Goal: Information Seeking & Learning: Learn about a topic

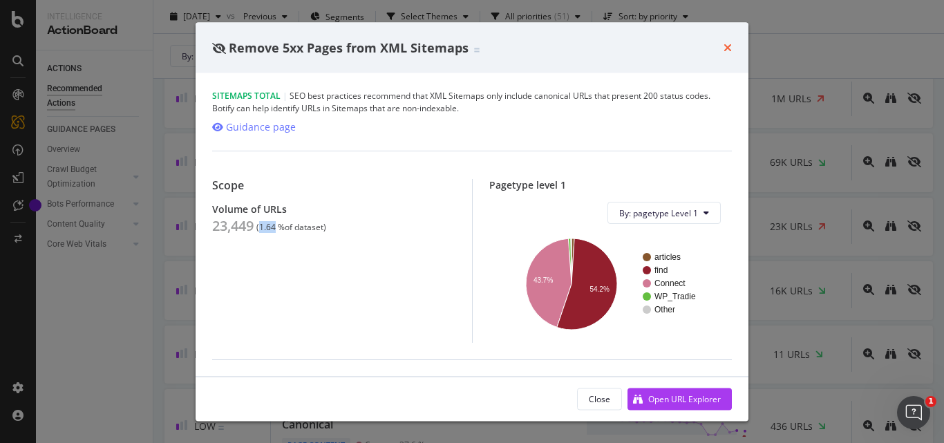
click at [731, 44] on icon "times" at bounding box center [727, 47] width 8 height 11
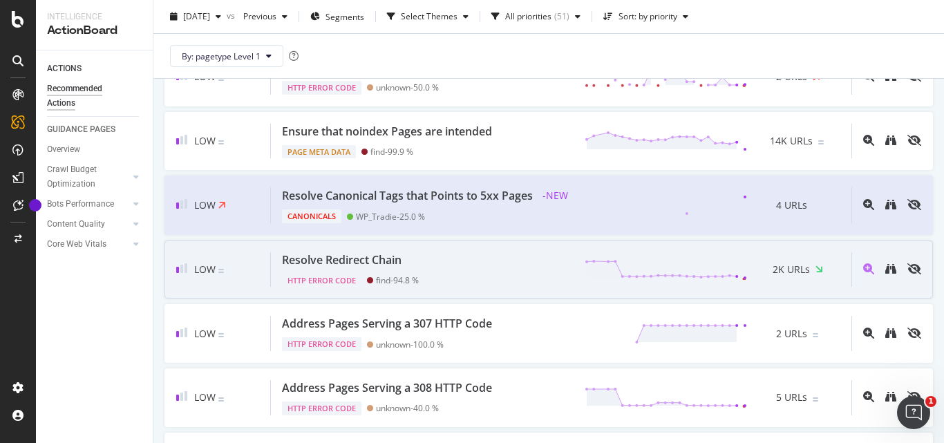
scroll to position [3001, 0]
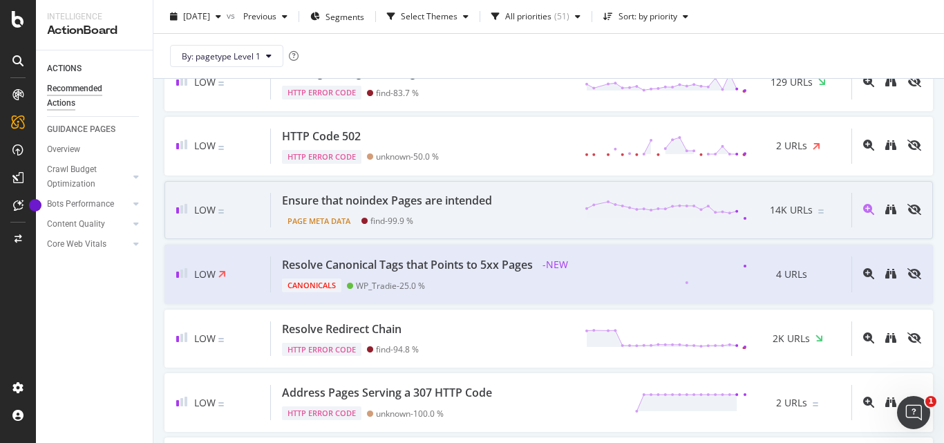
click at [421, 209] on div "Ensure that noindex Pages are intended" at bounding box center [387, 201] width 210 height 16
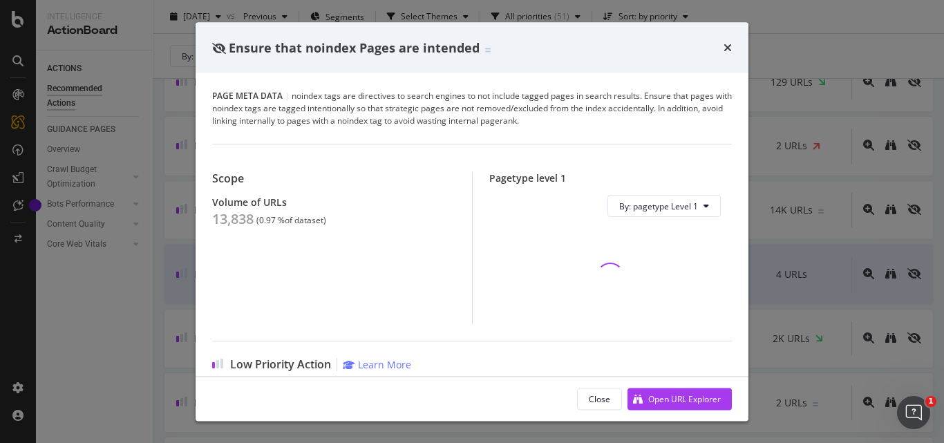
click at [323, 50] on span "Ensure that noindex Pages are intended" at bounding box center [354, 47] width 251 height 17
copy span "Ensure that noindex Pages are intended"
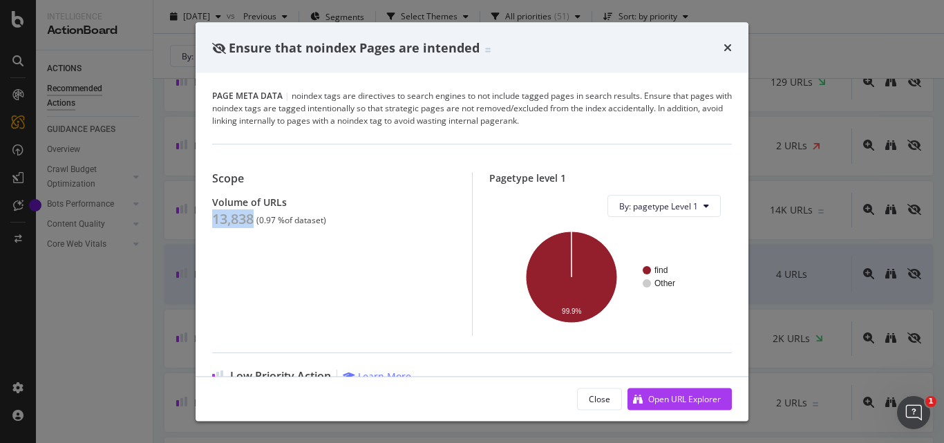
drag, startPoint x: 213, startPoint y: 215, endPoint x: 256, endPoint y: 221, distance: 43.3
click at [256, 221] on div "13,838 ( 0.97 % of dataset )" at bounding box center [333, 219] width 243 height 17
copy div "13,838"
drag, startPoint x: 260, startPoint y: 220, endPoint x: 274, endPoint y: 220, distance: 14.5
click at [274, 220] on div "( 0.97 % of dataset )" at bounding box center [291, 221] width 70 height 10
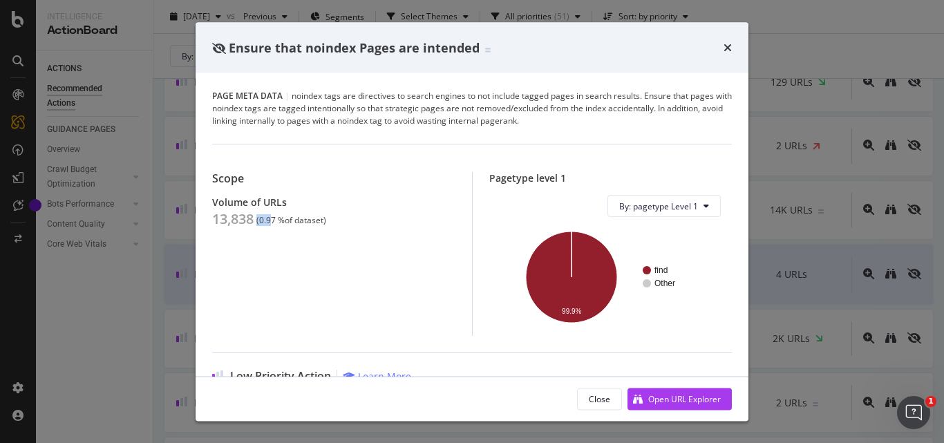
click at [272, 220] on div "( 0.97 % of dataset )" at bounding box center [291, 221] width 70 height 10
drag, startPoint x: 261, startPoint y: 221, endPoint x: 276, endPoint y: 222, distance: 15.3
click at [277, 222] on div "( 0.97 % of dataset )" at bounding box center [291, 221] width 70 height 10
copy div "0.97"
click at [728, 51] on icon "times" at bounding box center [727, 47] width 8 height 11
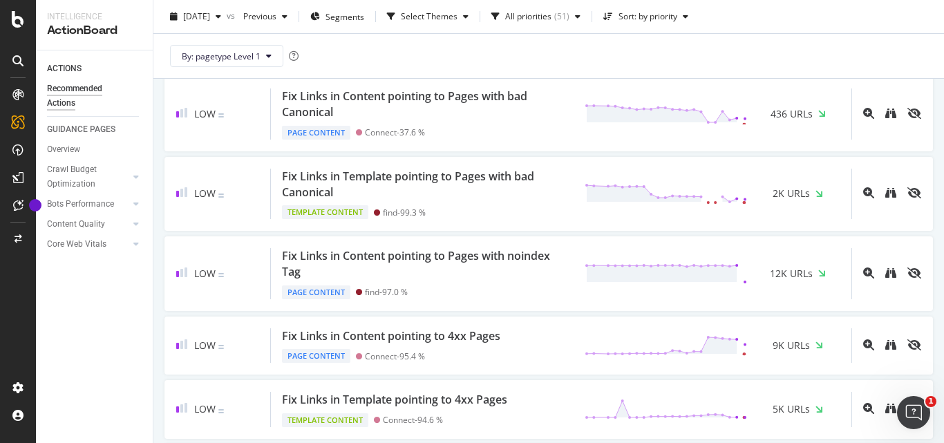
scroll to position [1758, 0]
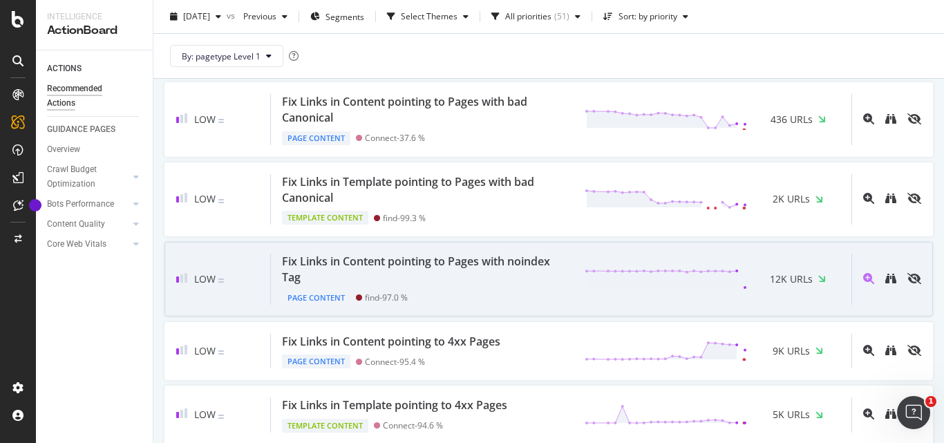
click at [414, 274] on div "Fix Links in Content pointing to Pages with noindex Tag" at bounding box center [425, 270] width 286 height 32
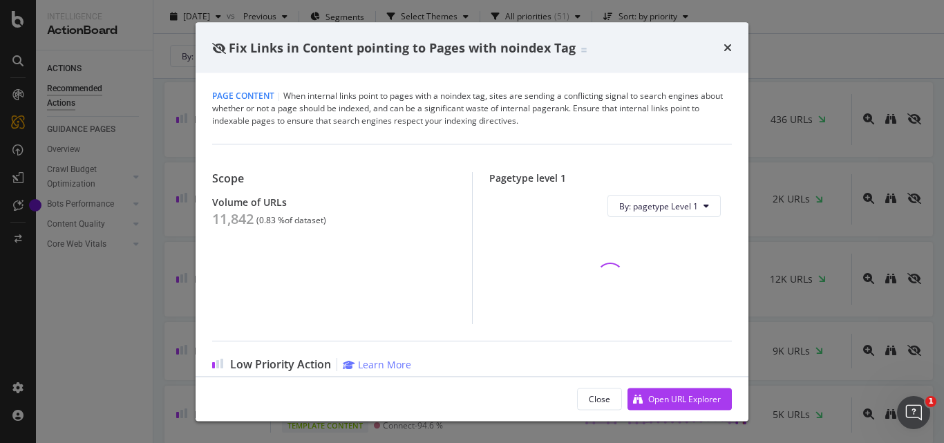
click at [491, 47] on span "Fix Links in Content pointing to Pages with noindex Tag" at bounding box center [402, 47] width 347 height 17
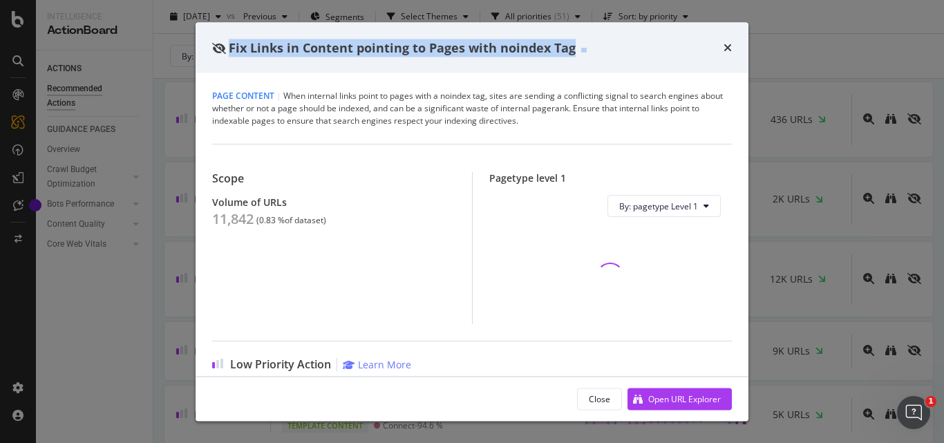
click at [491, 47] on span "Fix Links in Content pointing to Pages with noindex Tag" at bounding box center [402, 47] width 347 height 17
copy span "Fix Links in Content pointing to Pages with noindex Tag"
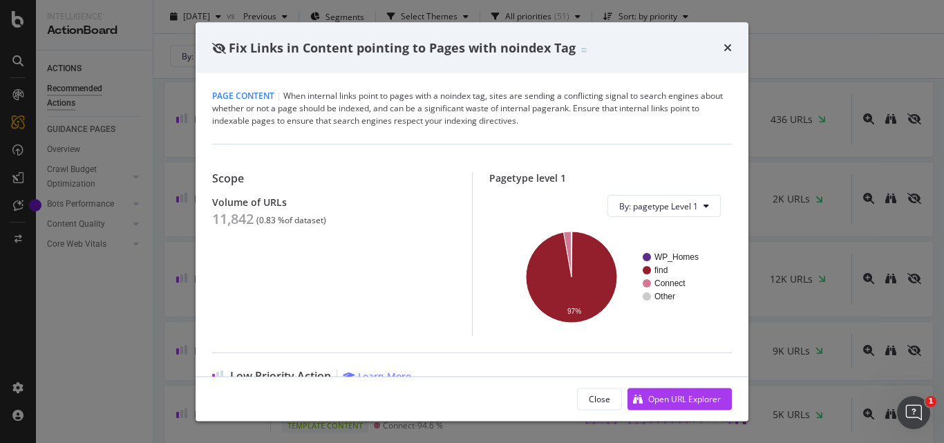
click at [235, 225] on div "11,842" at bounding box center [232, 219] width 41 height 17
click at [234, 225] on div "11,842" at bounding box center [232, 219] width 41 height 17
copy div "11,842"
drag, startPoint x: 260, startPoint y: 219, endPoint x: 276, endPoint y: 216, distance: 16.8
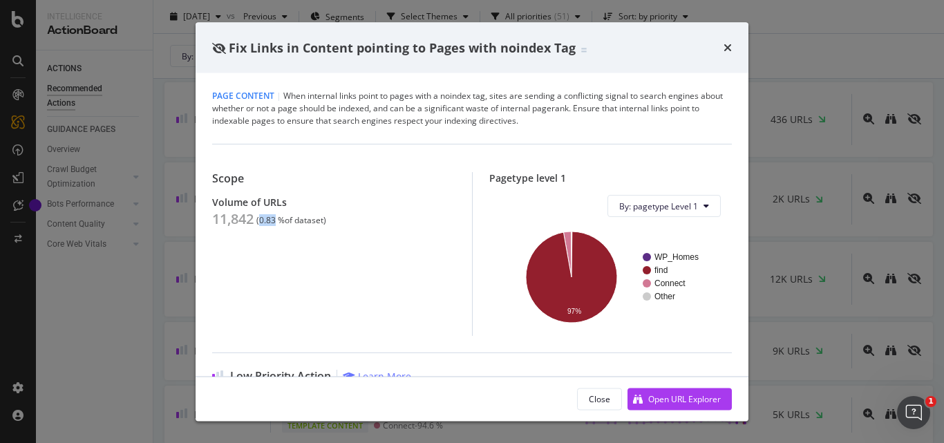
click at [276, 216] on div "( 0.83 % of dataset )" at bounding box center [291, 221] width 70 height 10
copy div "0.83"
click at [421, 48] on span "Fix Links in Content pointing to Pages with noindex Tag" at bounding box center [402, 47] width 347 height 17
click at [421, 47] on span "Fix Links in Content pointing to Pages with noindex Tag" at bounding box center [402, 47] width 347 height 17
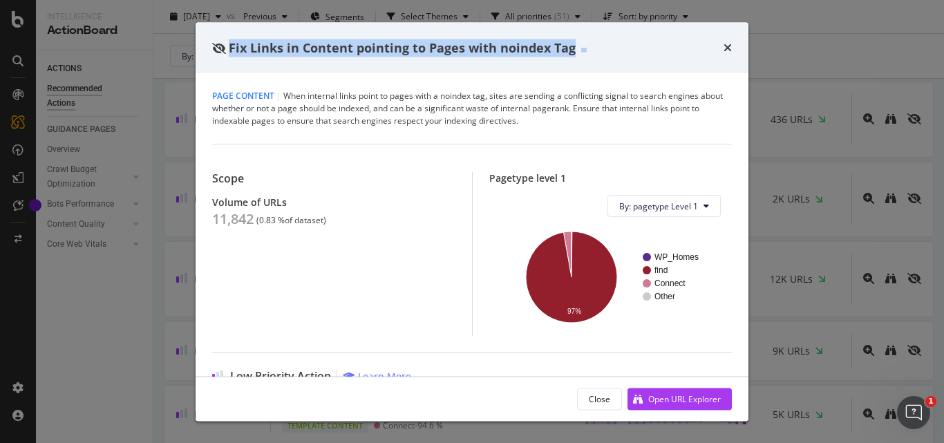
copy span "Fix Links in Content pointing to Pages with noindex Tag"
click at [728, 48] on icon "times" at bounding box center [727, 47] width 8 height 11
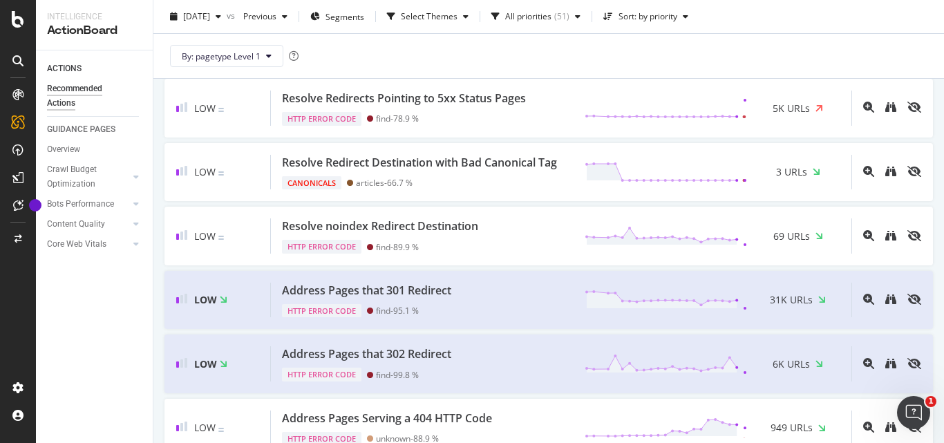
scroll to position [2656, 0]
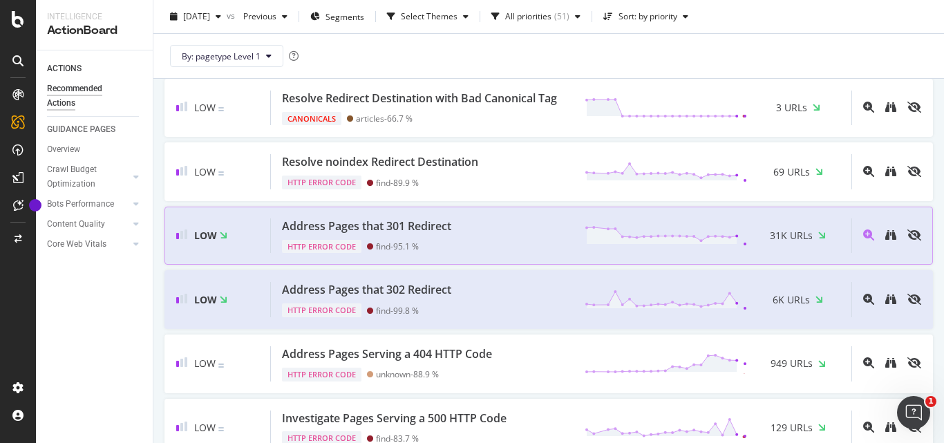
click at [414, 234] on div "Address Pages that 301 Redirect" at bounding box center [366, 226] width 169 height 16
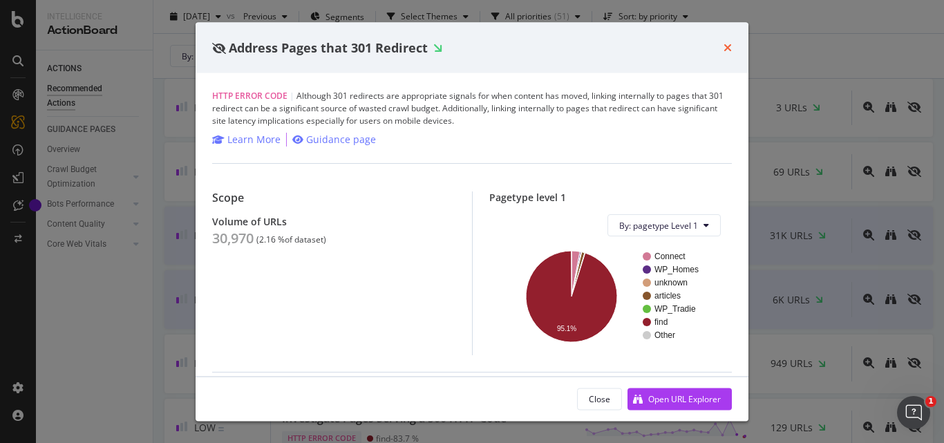
click at [728, 46] on icon "times" at bounding box center [727, 47] width 8 height 11
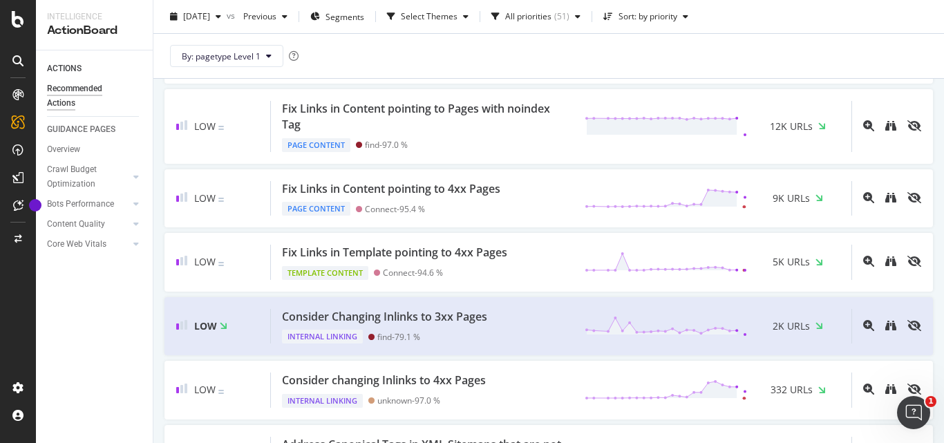
scroll to position [1896, 0]
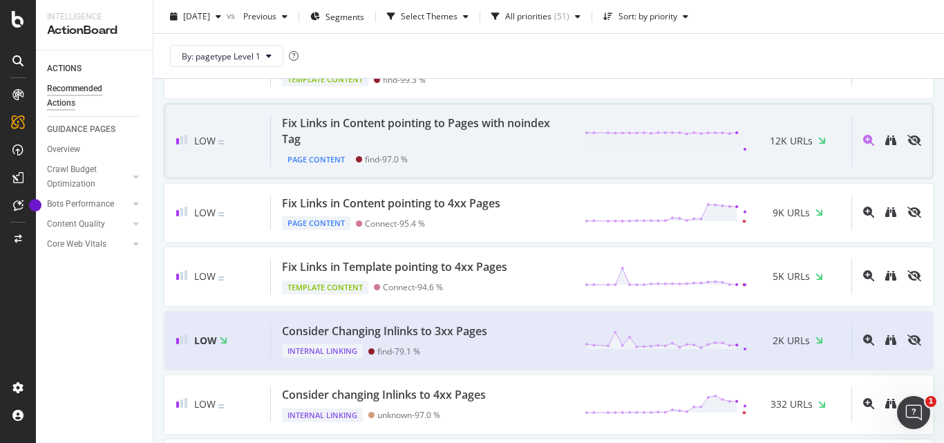
click at [533, 142] on div "Fix Links in Content pointing to Pages with noindex Tag" at bounding box center [425, 131] width 286 height 32
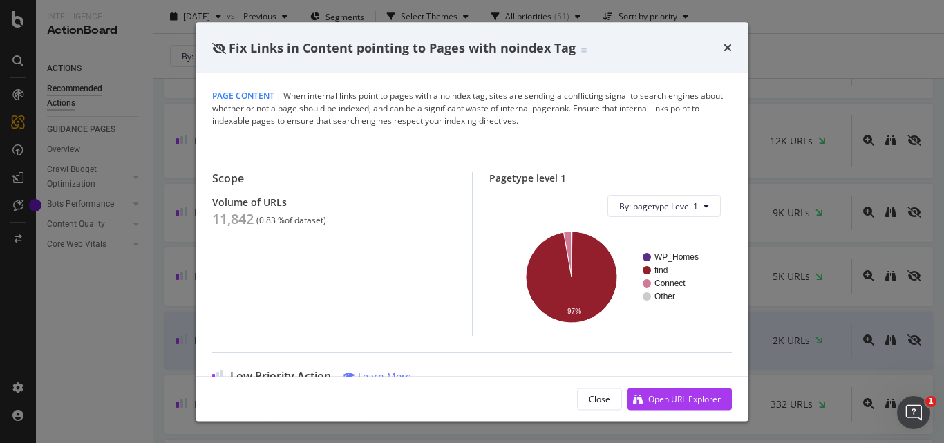
click at [732, 48] on div "Fix Links in Content pointing to Pages with noindex Tag" at bounding box center [472, 47] width 553 height 51
click at [728, 48] on icon "times" at bounding box center [727, 47] width 8 height 11
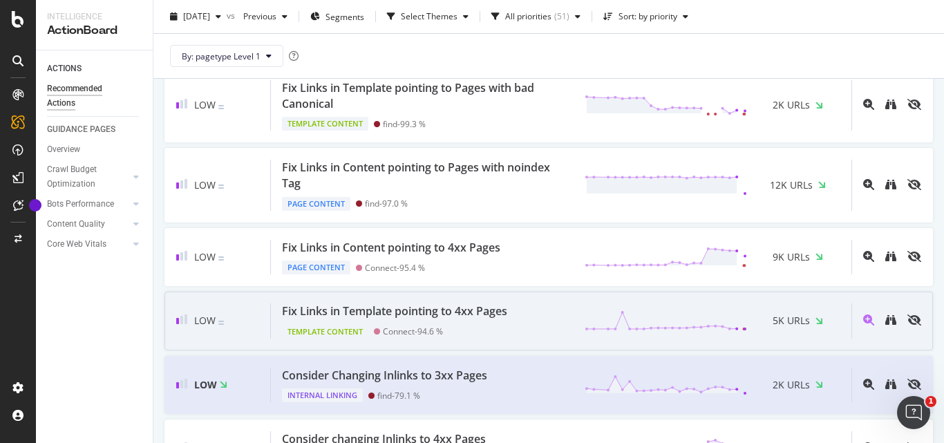
scroll to position [1827, 0]
